Goal: Information Seeking & Learning: Learn about a topic

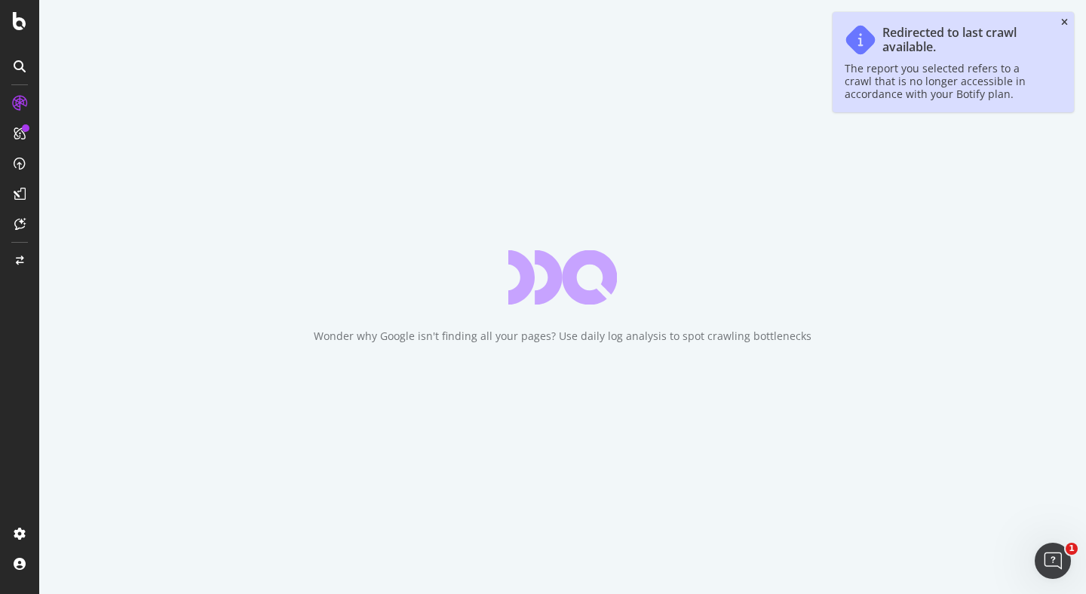
click at [1062, 26] on icon "close toast" at bounding box center [1064, 22] width 7 height 9
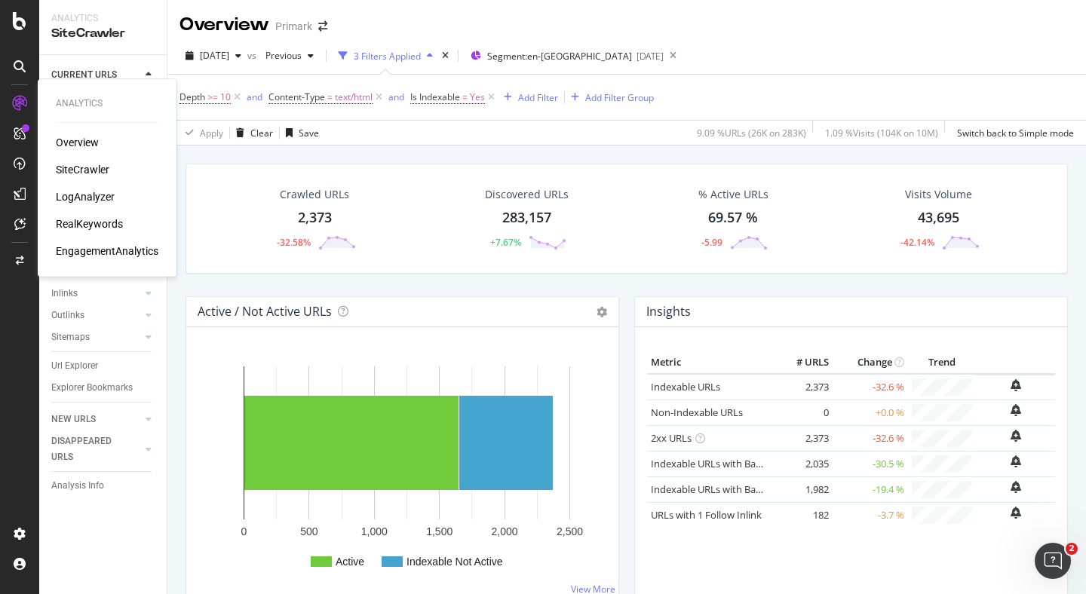
click at [87, 135] on div "Overview" at bounding box center [77, 142] width 43 height 15
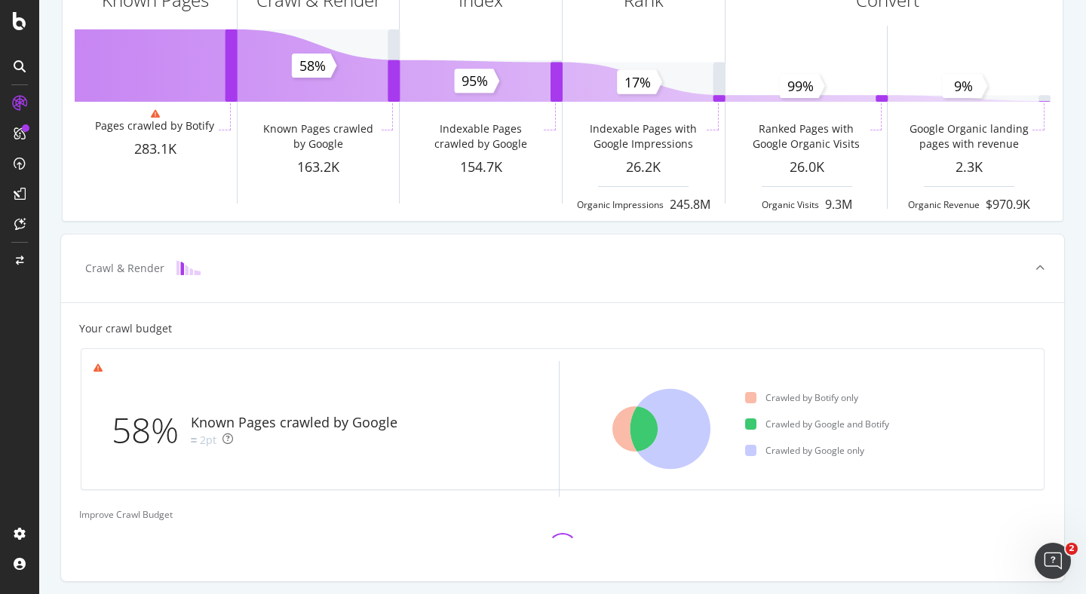
scroll to position [131, 0]
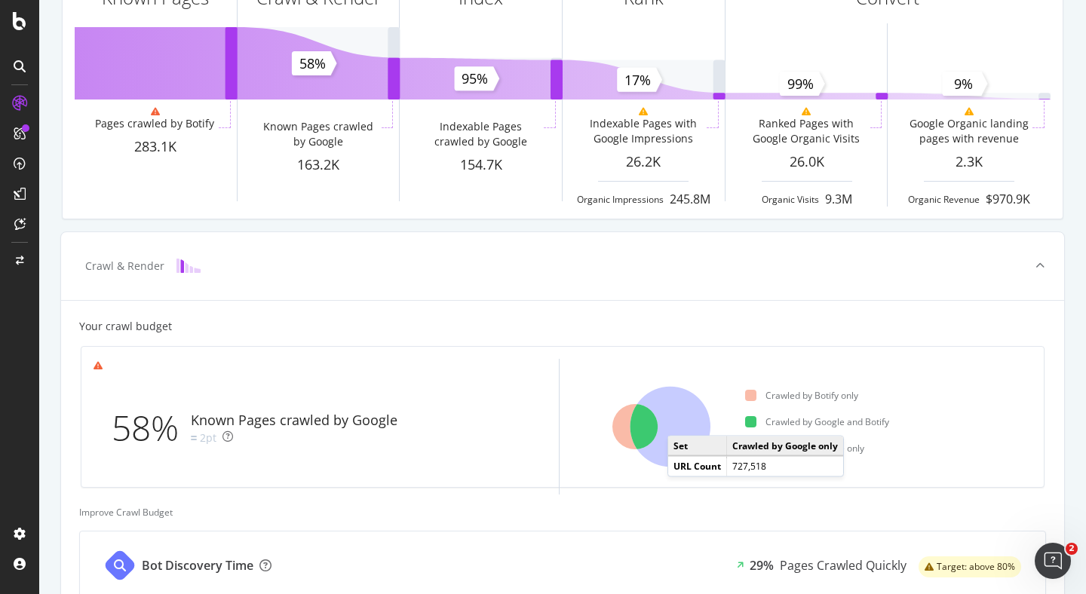
click at [682, 421] on icon at bounding box center [670, 427] width 80 height 81
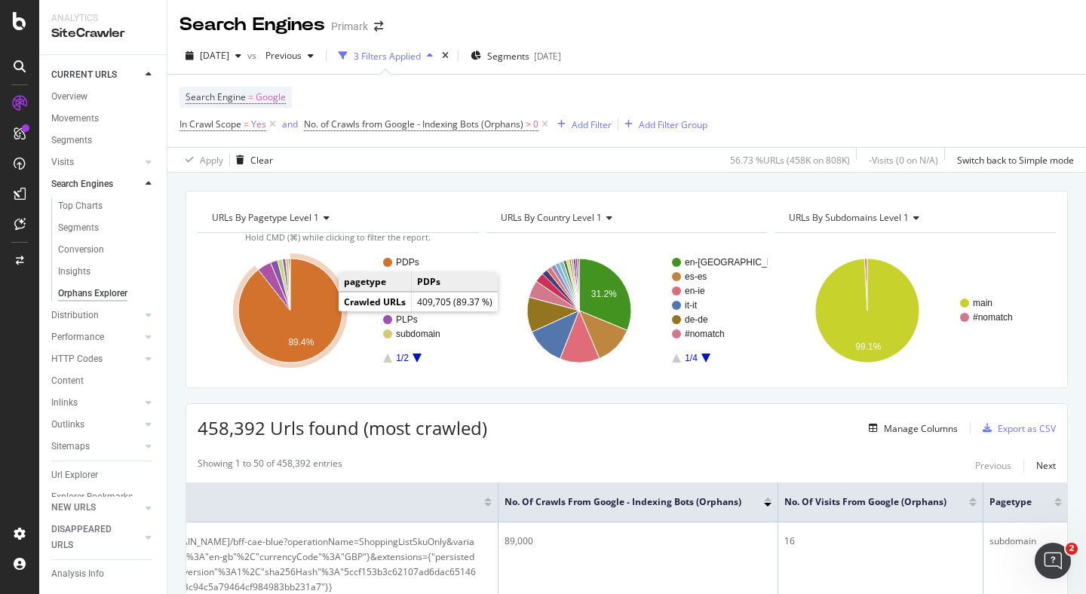
click at [321, 310] on icon "A chart." at bounding box center [290, 311] width 104 height 104
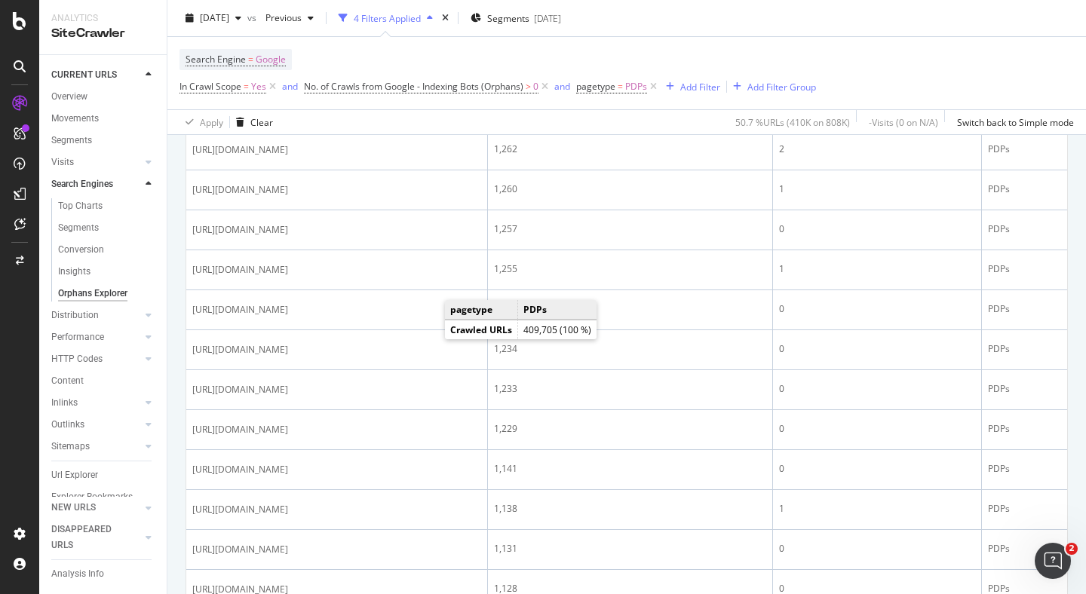
scroll to position [634, 0]
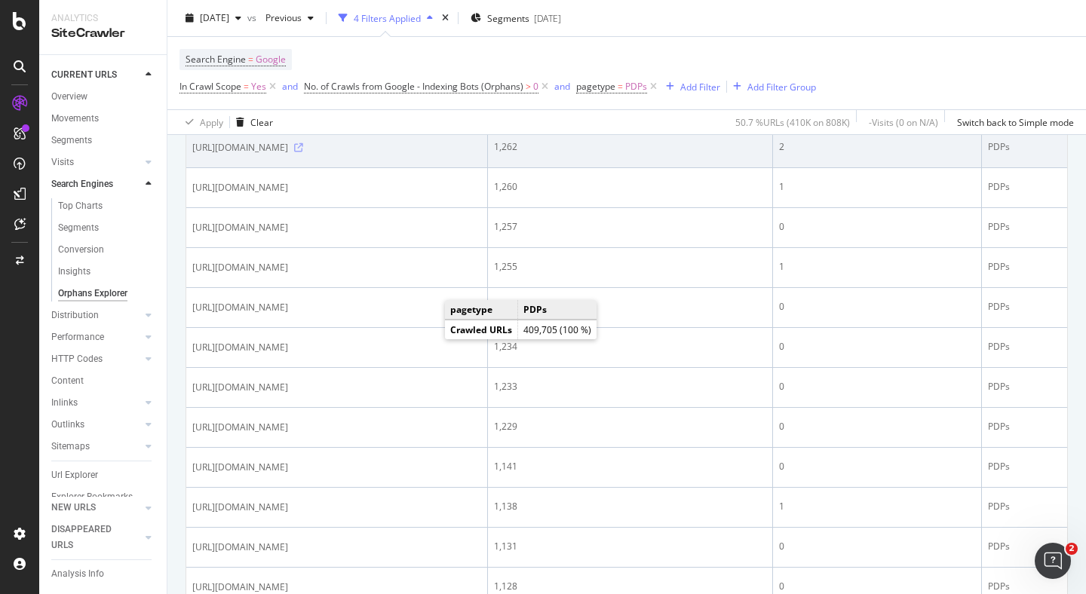
click at [303, 152] on icon at bounding box center [298, 147] width 9 height 9
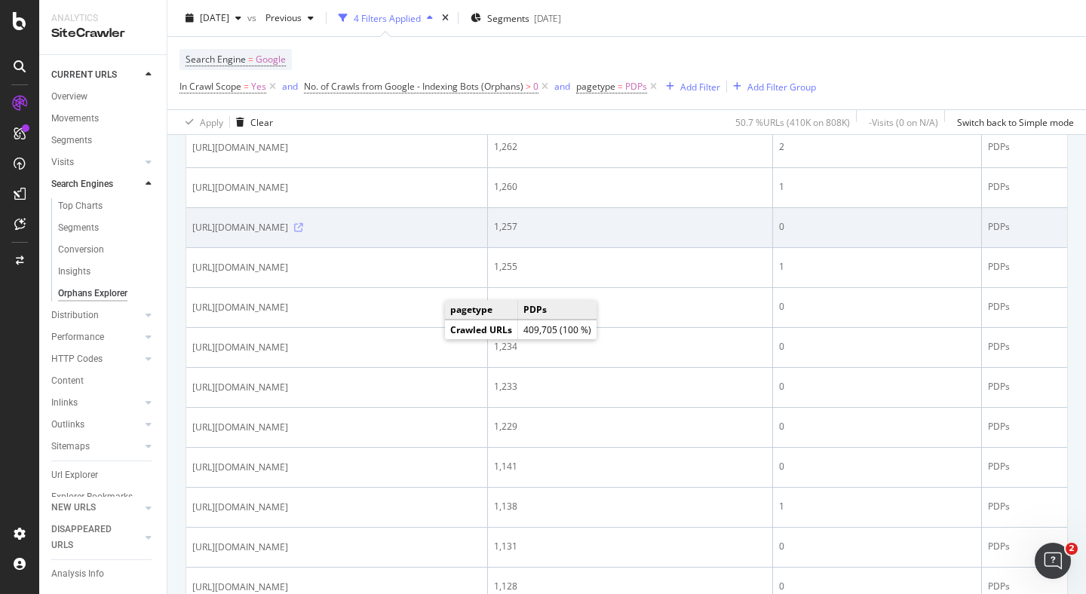
click at [303, 232] on icon at bounding box center [298, 227] width 9 height 9
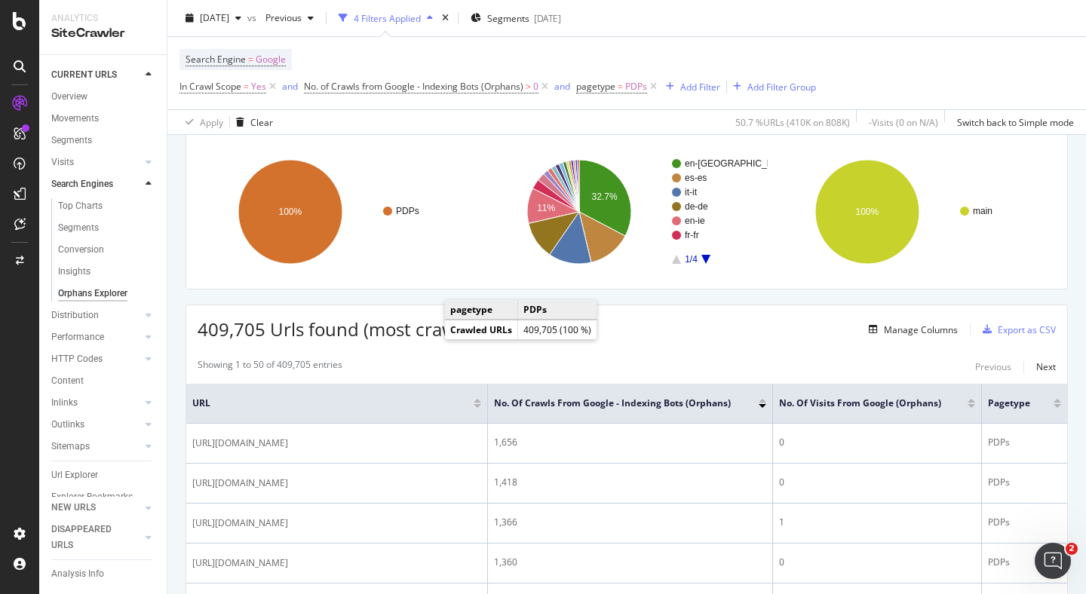
scroll to position [0, 0]
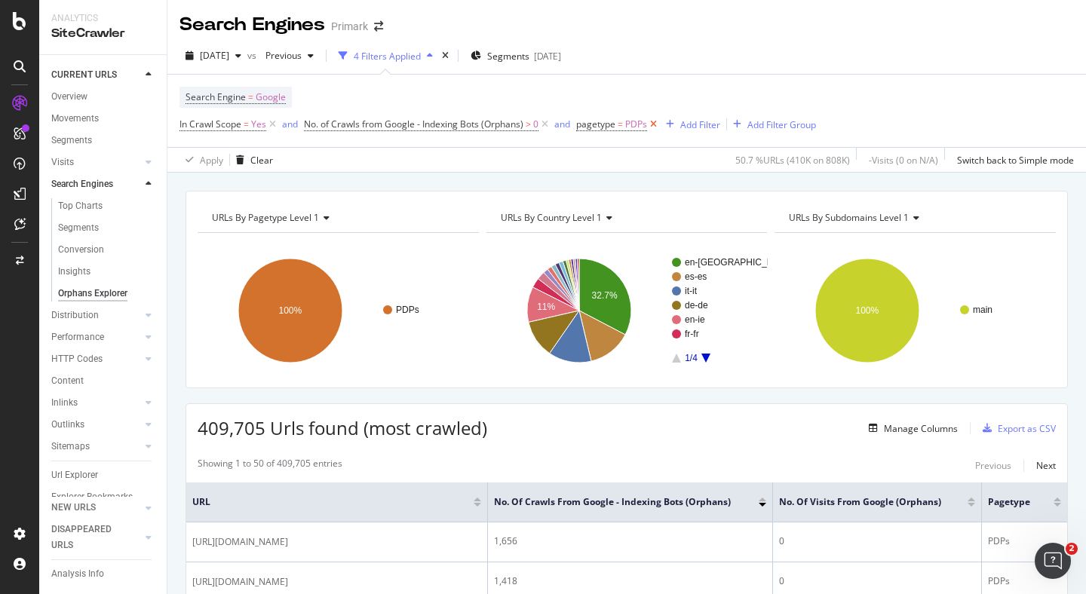
click at [654, 129] on icon at bounding box center [653, 124] width 13 height 15
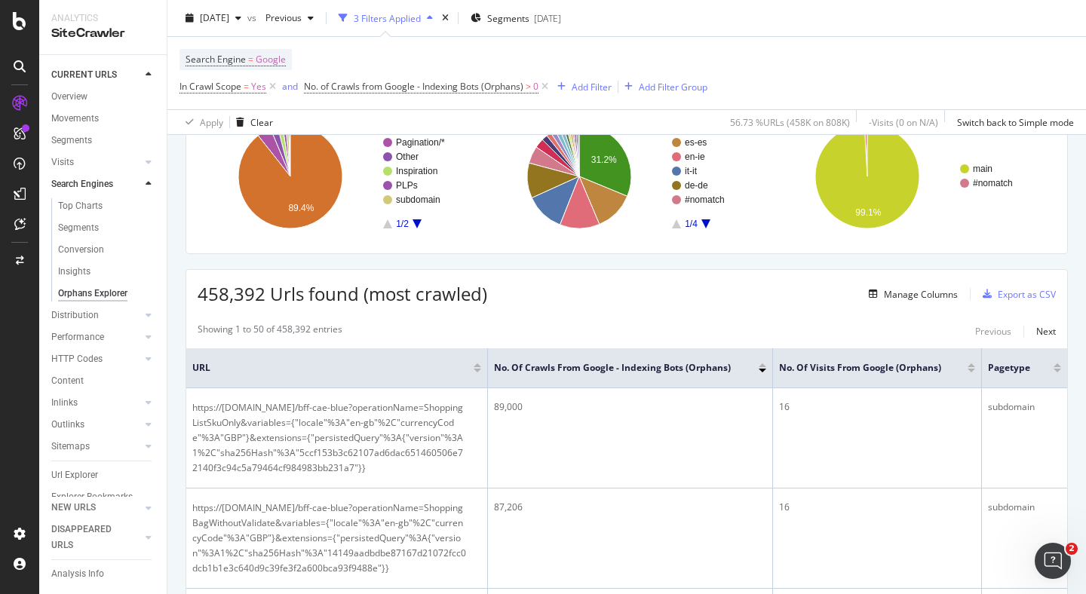
scroll to position [216, 0]
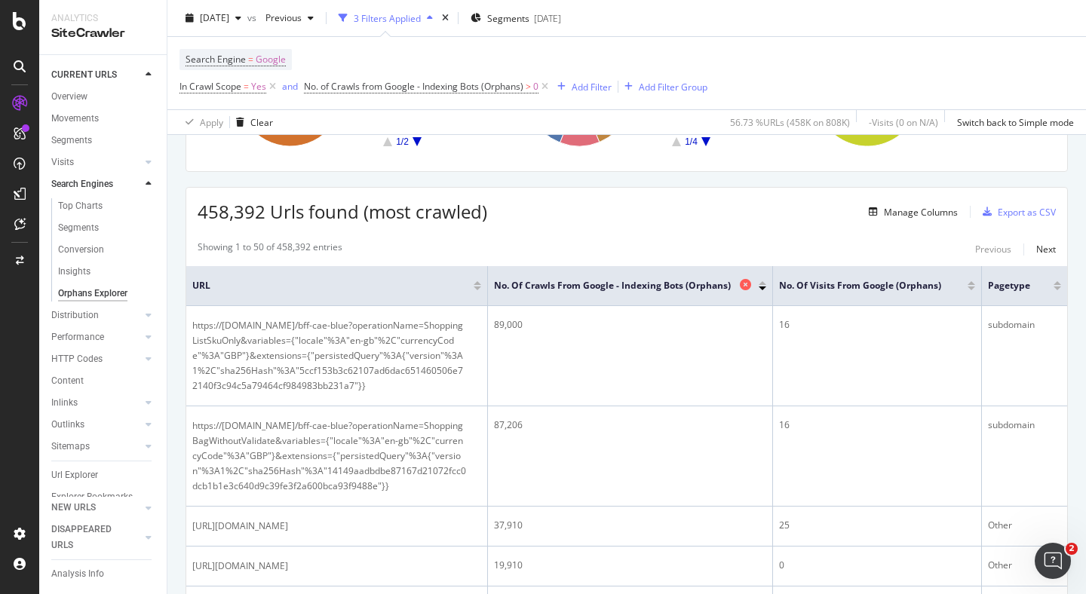
click at [681, 285] on span "No. of Crawls from Google - Indexing Bots (Orphans)" at bounding box center [615, 286] width 242 height 14
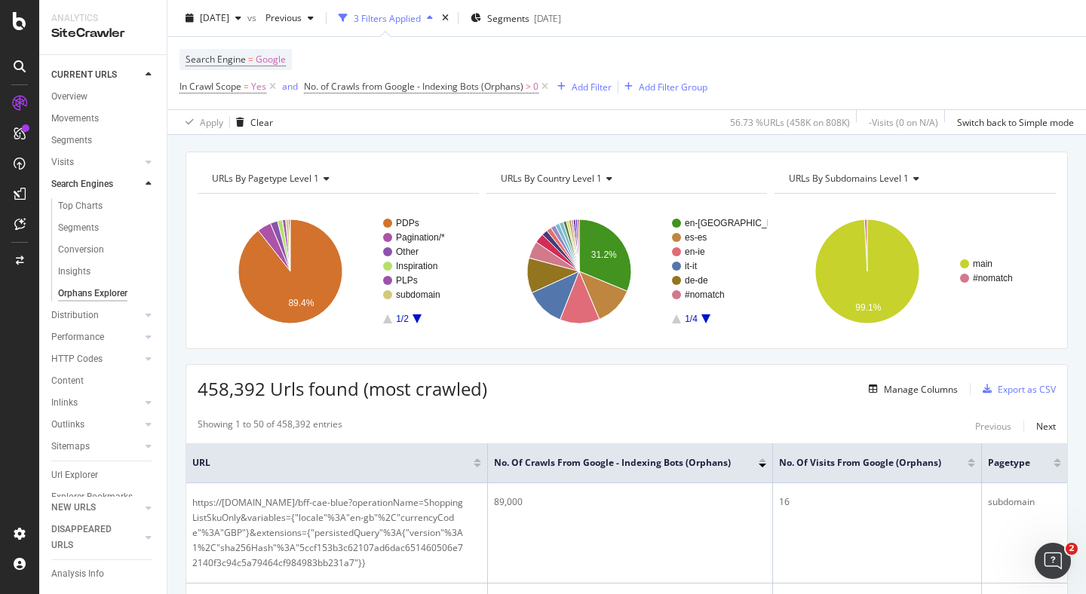
scroll to position [0, 0]
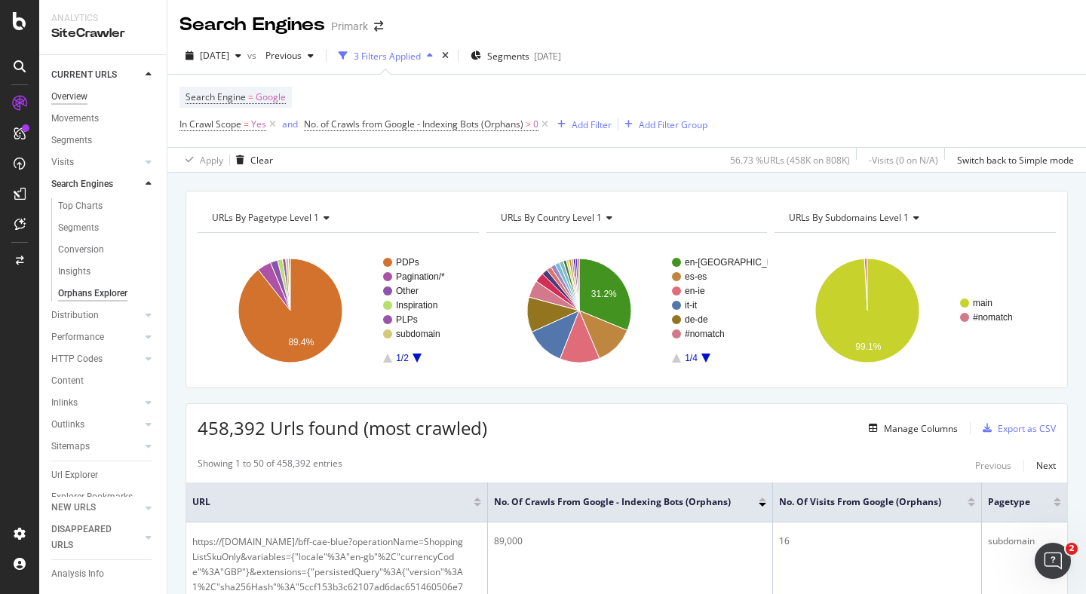
click at [70, 98] on div "Overview" at bounding box center [69, 97] width 36 height 16
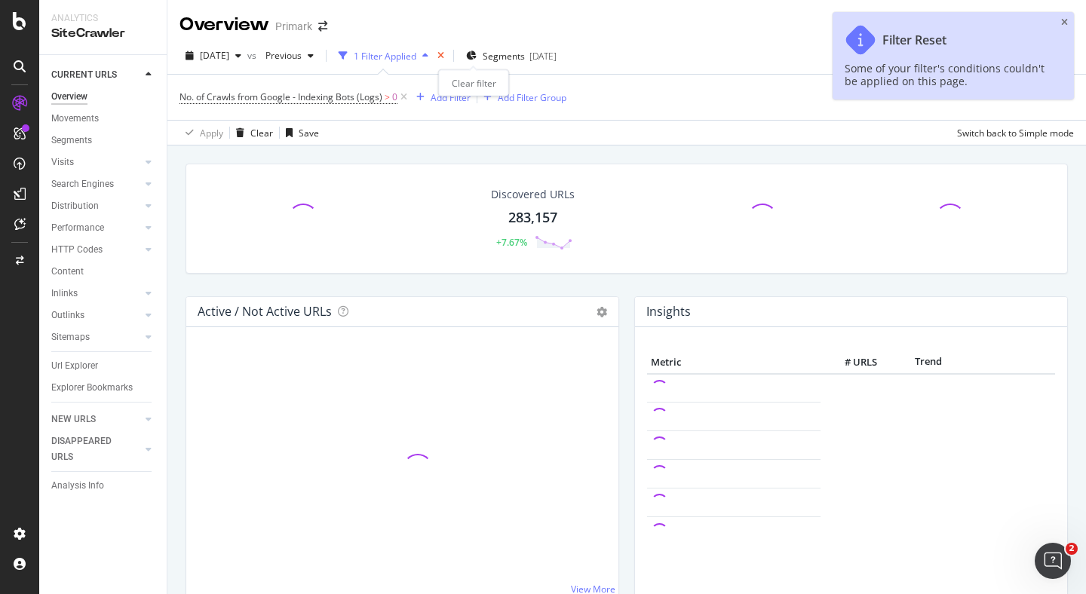
click at [444, 55] on icon "times" at bounding box center [440, 55] width 7 height 9
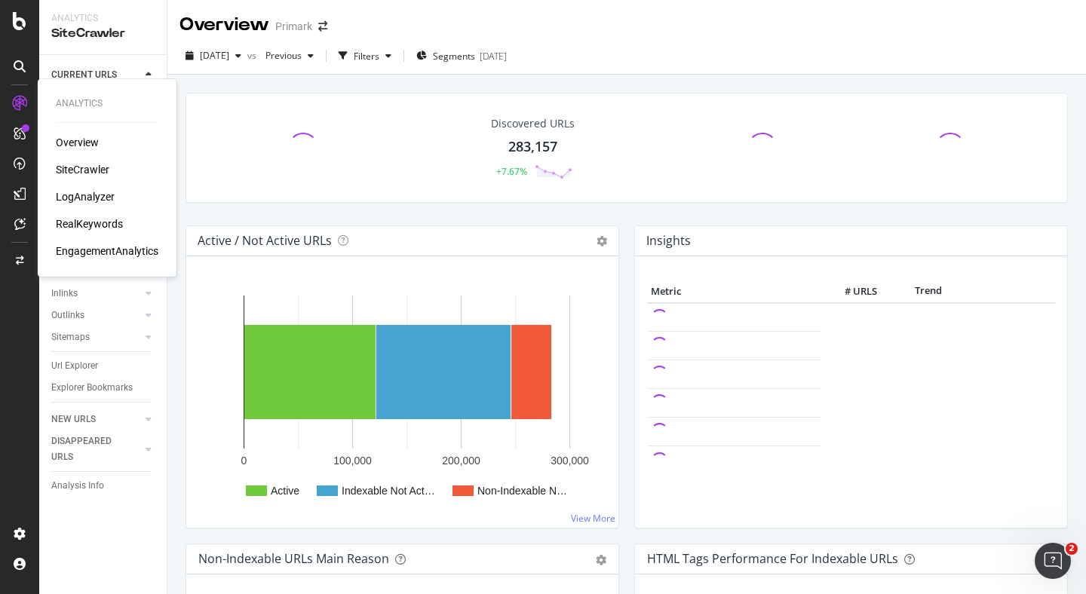
click at [78, 142] on div "Overview" at bounding box center [77, 142] width 43 height 15
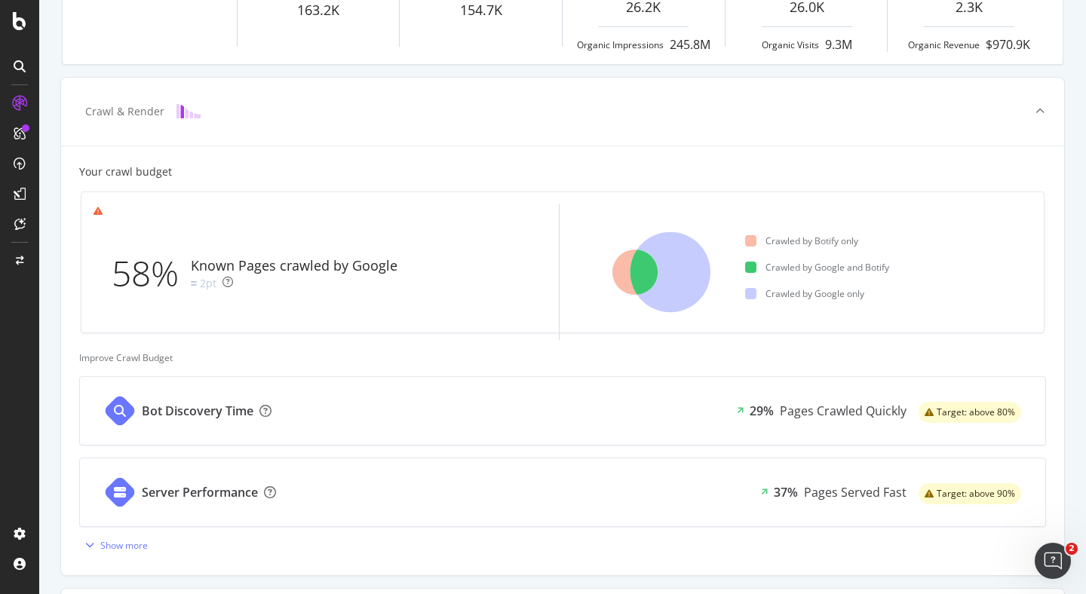
scroll to position [295, 0]
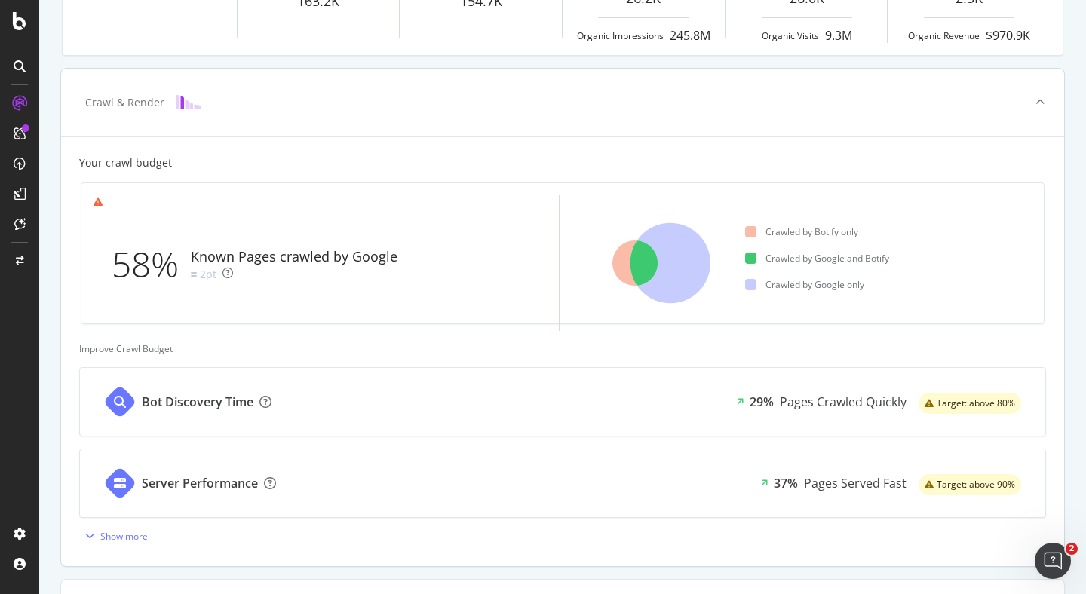
click at [657, 404] on div "Bot Discovery Time 29% Pages Crawled Quickly Target: above 80%" at bounding box center [562, 402] width 965 height 68
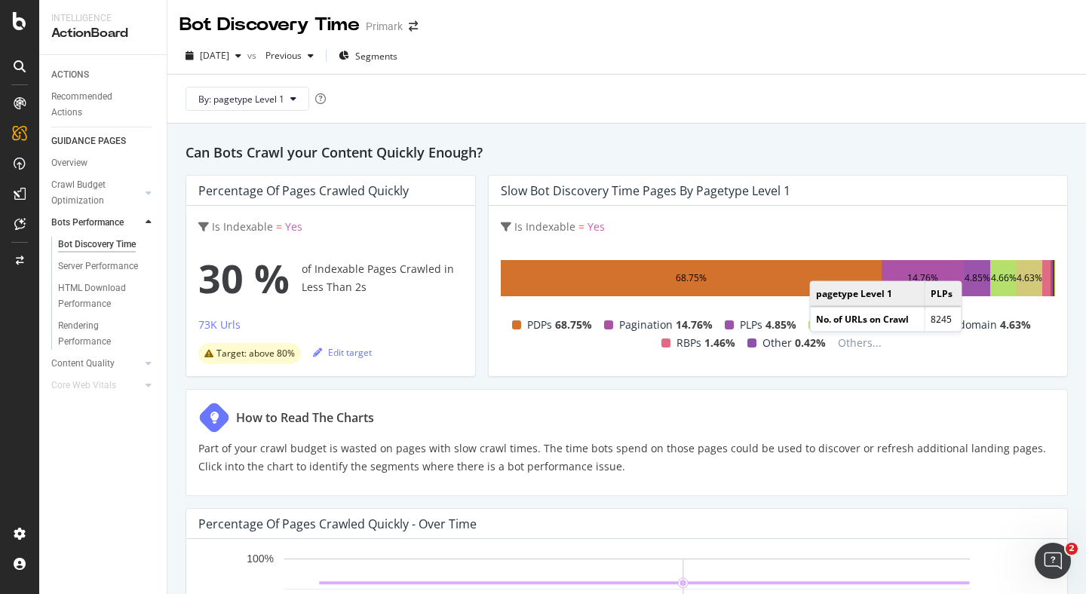
click at [976, 266] on div "4.85%" at bounding box center [976, 278] width 27 height 36
